Goal: Task Accomplishment & Management: Use online tool/utility

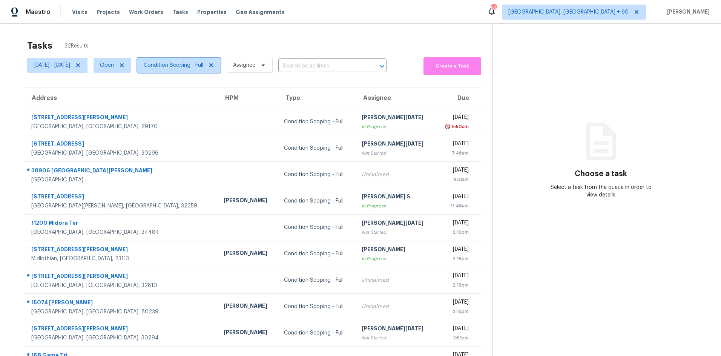
click at [187, 66] on span "Condition Scoping - Full" at bounding box center [174, 65] width 60 height 8
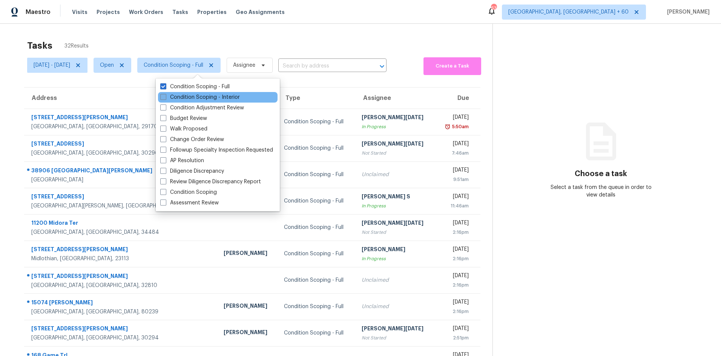
click at [163, 98] on span at bounding box center [163, 97] width 6 height 6
click at [163, 98] on input "Condition Scoping - Interior" at bounding box center [162, 96] width 5 height 5
checkbox input "true"
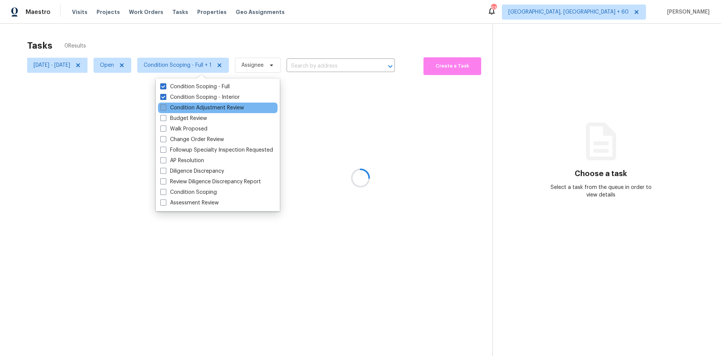
click at [161, 108] on span at bounding box center [163, 107] width 6 height 6
click at [161, 108] on input "Condition Adjustment Review" at bounding box center [162, 106] width 5 height 5
checkbox input "true"
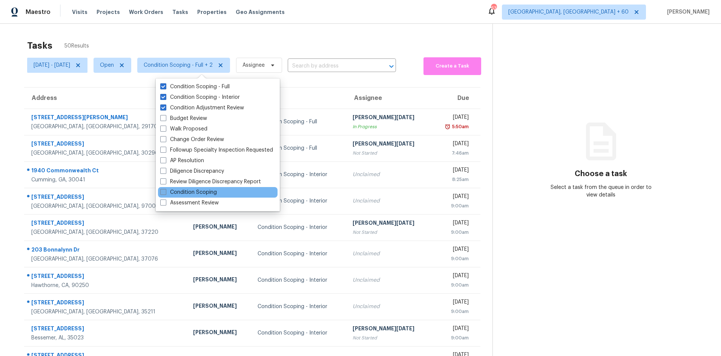
click at [160, 192] on span at bounding box center [163, 192] width 6 height 6
click at [160, 192] on input "Condition Scoping" at bounding box center [162, 191] width 5 height 5
checkbox input "true"
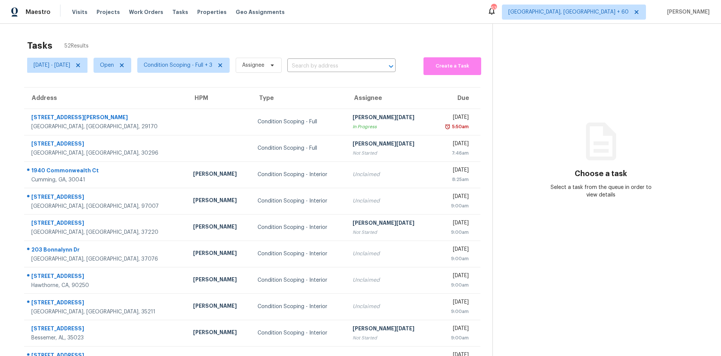
click at [513, 286] on section "Choose a task Select a task from the queue in order to view details" at bounding box center [601, 208] width 216 height 369
click at [114, 66] on span "Open" at bounding box center [107, 65] width 14 height 8
click at [127, 92] on div "Closed" at bounding box center [133, 97] width 37 height 11
click at [127, 85] on label "Open" at bounding box center [129, 87] width 24 height 8
click at [122, 85] on input "Open" at bounding box center [119, 85] width 5 height 5
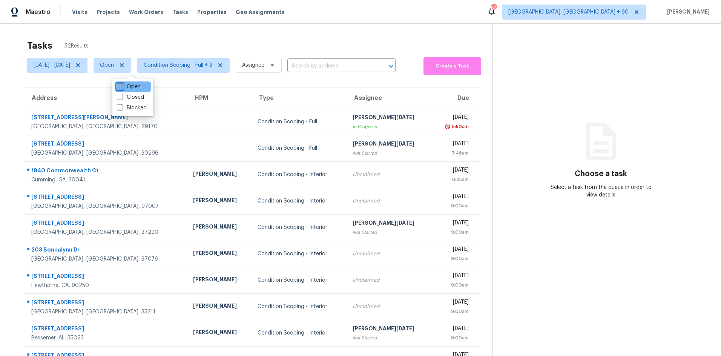
checkbox input "false"
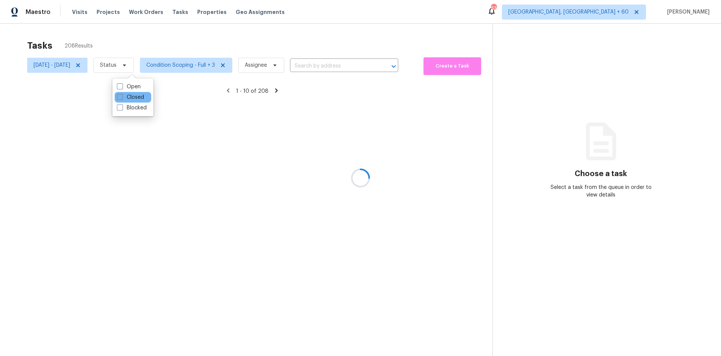
click at [118, 94] on label "Closed" at bounding box center [130, 98] width 27 height 8
click at [118, 94] on input "Closed" at bounding box center [119, 96] width 5 height 5
checkbox input "true"
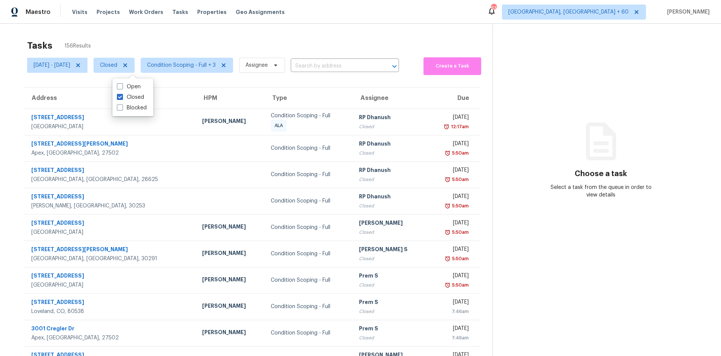
click at [519, 264] on section "Choose a task Select a task from the queue in order to view details" at bounding box center [601, 208] width 216 height 369
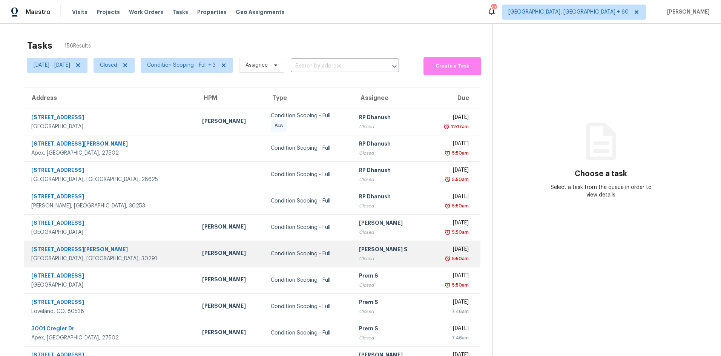
scroll to position [37, 0]
